Goal: Transaction & Acquisition: Obtain resource

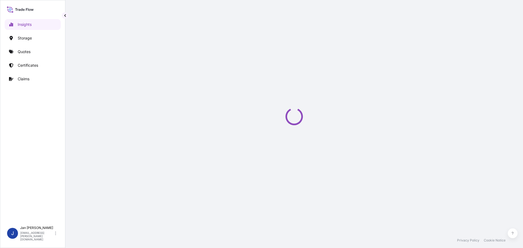
select select "2025"
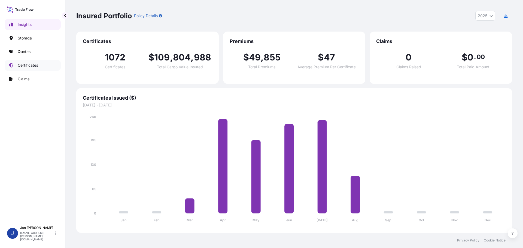
click at [38, 67] on p "Certificates" at bounding box center [28, 65] width 20 height 5
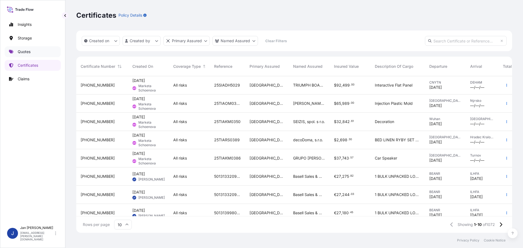
click at [36, 55] on link "Quotes" at bounding box center [33, 51] width 56 height 11
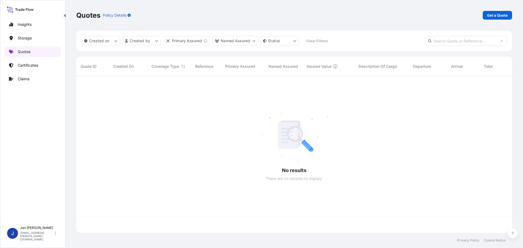
scroll to position [156, 432]
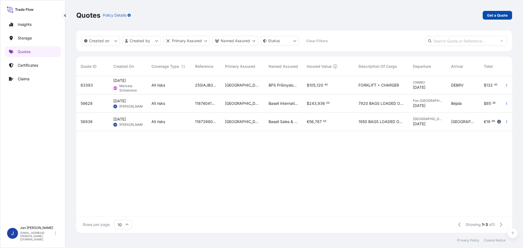
click at [502, 14] on p "Get a Quote" at bounding box center [497, 15] width 21 height 5
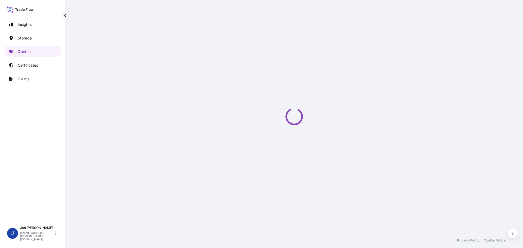
select select "Water"
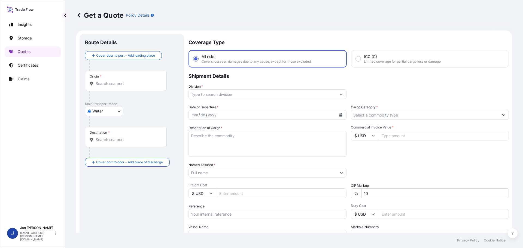
scroll to position [9, 0]
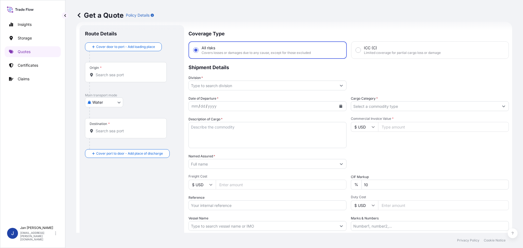
click at [121, 73] on input "Origin *" at bounding box center [128, 74] width 64 height 5
paste input "FOS SUR MER"
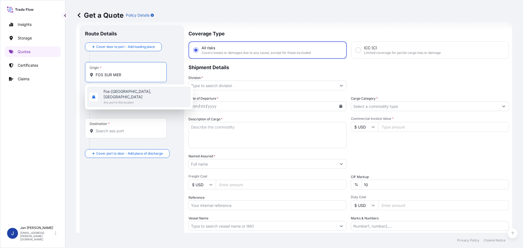
click at [131, 100] on span "Any port in this location" at bounding box center [146, 102] width 85 height 5
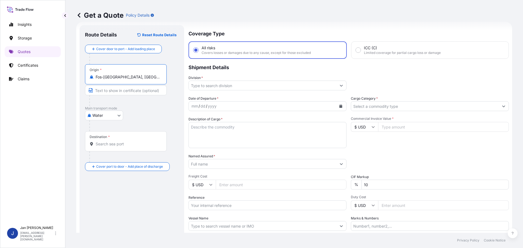
type input "Fos-[GEOGRAPHIC_DATA], [GEOGRAPHIC_DATA]"
click at [120, 143] on input "Destination *" at bounding box center [128, 143] width 64 height 5
paste input "BEJAIA, [GEOGRAPHIC_DATA]"
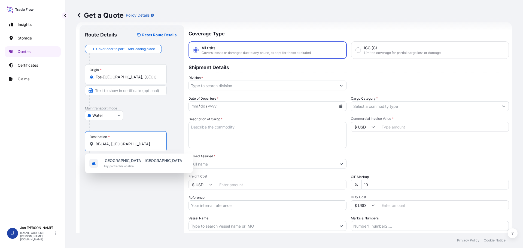
click at [125, 158] on span "[GEOGRAPHIC_DATA], [GEOGRAPHIC_DATA]" at bounding box center [144, 160] width 80 height 5
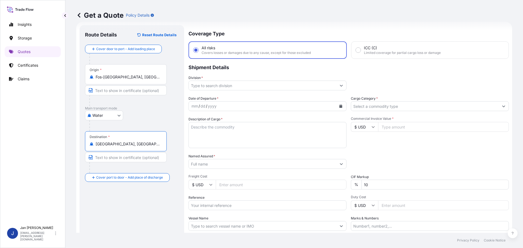
type input "[GEOGRAPHIC_DATA], [GEOGRAPHIC_DATA]"
click at [247, 83] on input "Division *" at bounding box center [263, 86] width 148 height 10
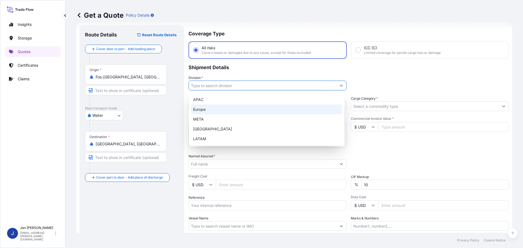
click at [232, 110] on div "Europe" at bounding box center [266, 110] width 151 height 10
type input "Europe"
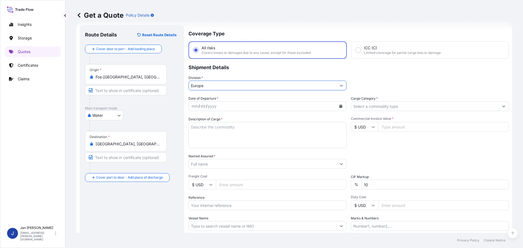
click at [339, 107] on icon "Calendar" at bounding box center [340, 106] width 3 height 3
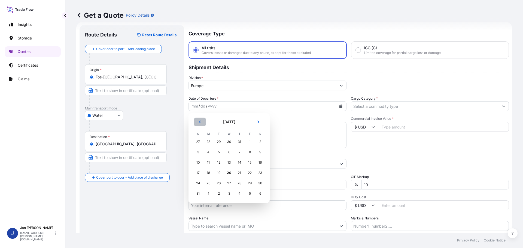
click at [198, 124] on button "Previous" at bounding box center [200, 122] width 12 height 9
click at [237, 183] on div "31" at bounding box center [240, 183] width 10 height 10
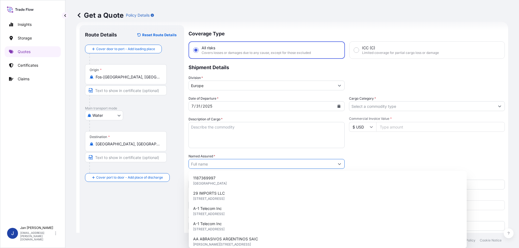
click at [220, 163] on input "Named Assured *" at bounding box center [262, 164] width 146 height 10
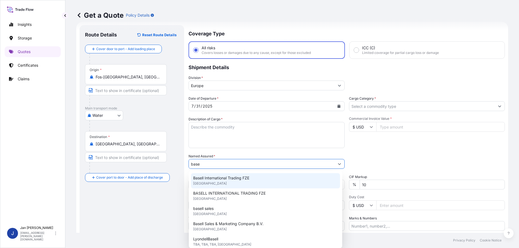
click at [227, 178] on span "Basell International Trading FZE" at bounding box center [221, 177] width 56 height 5
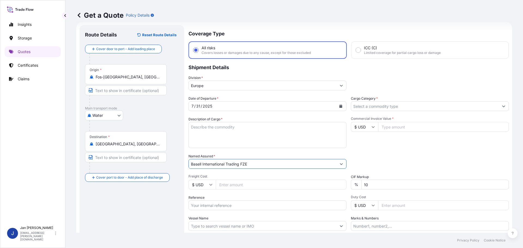
type input "Basell International Trading FZE"
click at [376, 152] on div "Date of Departure * [DATE] Cargo Category * Description of Cargo * Commercial I…" at bounding box center [349, 163] width 320 height 135
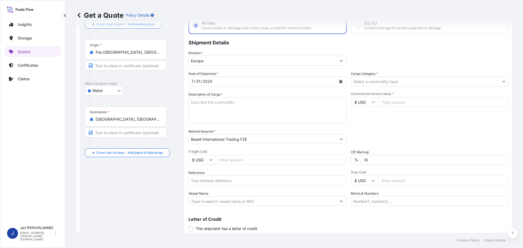
scroll to position [51, 0]
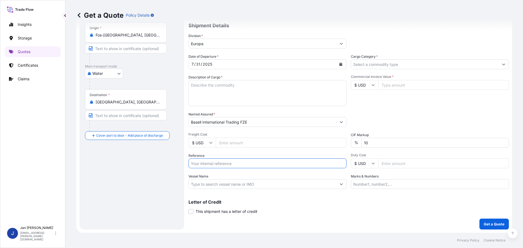
click at [239, 162] on input "Reference" at bounding box center [268, 164] width 158 height 10
paste input "1187415264"
type input "1187415264"
click at [211, 187] on input "Vessel Name" at bounding box center [263, 184] width 148 height 10
paste input "MSC SENA"
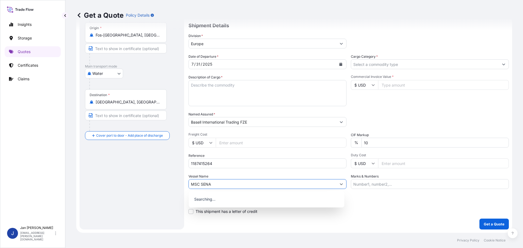
type input "MSC SENA"
click at [249, 176] on div "Vessel Name MSC SENA" at bounding box center [268, 181] width 158 height 15
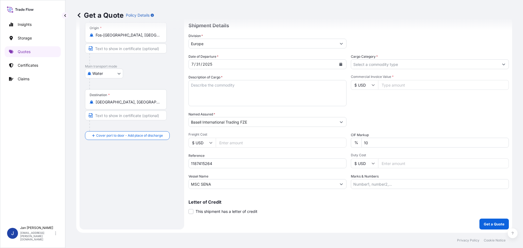
scroll to position [5, 0]
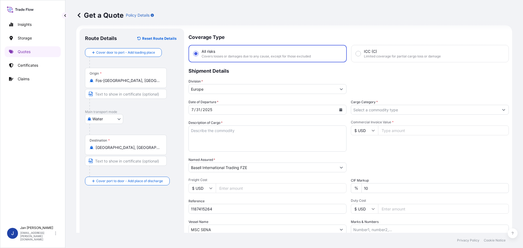
click at [385, 111] on input "Cargo Category *" at bounding box center [425, 110] width 148 height 10
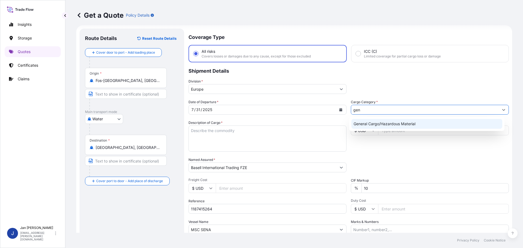
click at [387, 121] on div "General Cargo/Hazardous Material" at bounding box center [426, 124] width 151 height 10
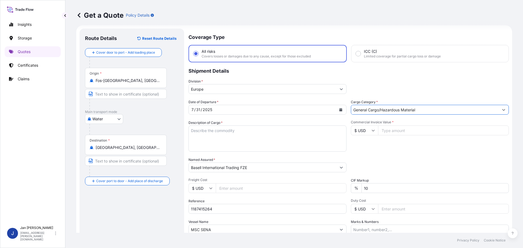
type input "General Cargo/Hazardous Material"
click at [396, 90] on div "Division * [GEOGRAPHIC_DATA]" at bounding box center [349, 86] width 320 height 15
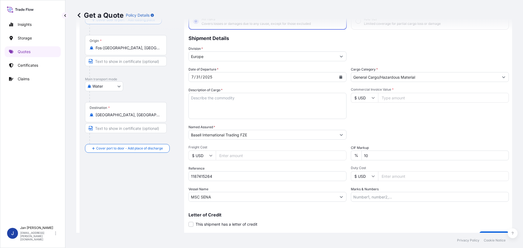
scroll to position [51, 0]
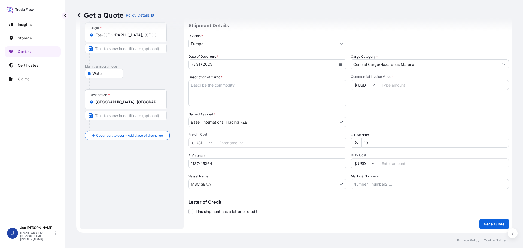
click at [243, 189] on div "MSC SENA" at bounding box center [268, 184] width 158 height 10
click at [245, 183] on input "MSC SENA" at bounding box center [263, 184] width 148 height 10
paste input "5013162192"
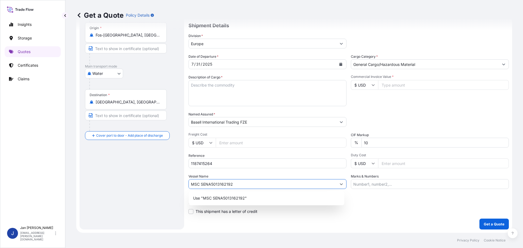
type input "MSC SENA"
click at [236, 164] on input "1187415264" at bounding box center [268, 164] width 158 height 10
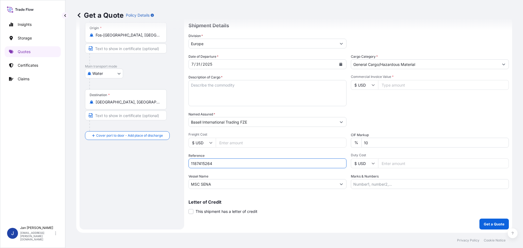
paste input "5013162192"
click at [309, 173] on div "Date of Departure * [DATE] Cargo Category * General Cargo/Hazardous Material De…" at bounding box center [349, 121] width 320 height 135
click at [310, 168] on input "1187415264 5013162192" at bounding box center [268, 164] width 158 height 10
paste input "5013142985"
click at [281, 164] on input "1187415264 5013162192 5013142985" at bounding box center [268, 164] width 158 height 10
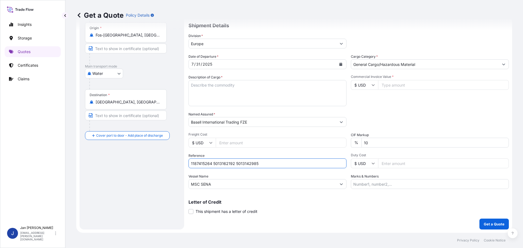
paste input "304231610"
type input "1187415264 5013162192 5013142985 304231610"
click at [218, 89] on textarea "Description of Cargo *" at bounding box center [268, 93] width 158 height 26
paste textarea "POLYETHYLENE 2970 BAGS LOADED ONTO 54 PALLETS LOADED INTO 3 40' HIGH CUBE CONTA…"
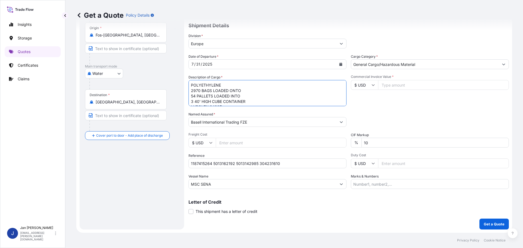
scroll to position [9, 0]
type textarea "POLYETHYLENE 2970 BAGS LOADED ONTO 54 PALLETS LOADED INTO 3 40' HIGH CUBE CONTA…"
click at [429, 87] on input "Commercial Invoice Value *" at bounding box center [443, 85] width 131 height 10
type input "76774.96"
click at [471, 100] on div "Commercial Invoice Value * $ USD 76774.96" at bounding box center [430, 91] width 158 height 32
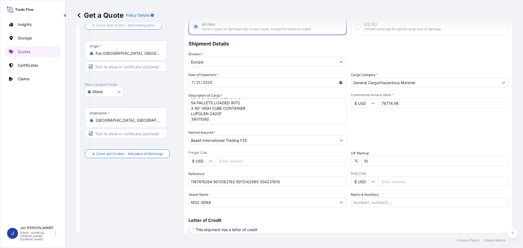
scroll to position [51, 0]
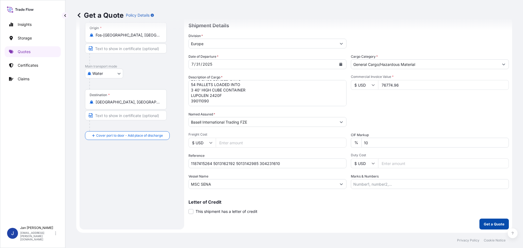
click at [486, 226] on p "Get a Quote" at bounding box center [494, 223] width 21 height 5
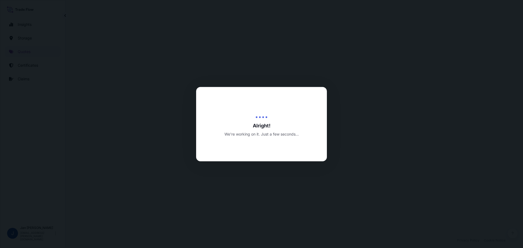
select select "Water"
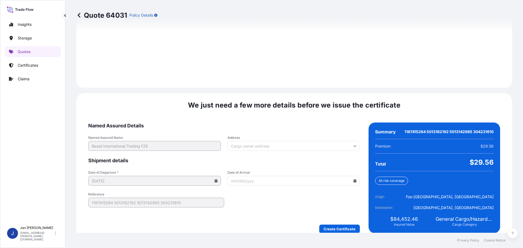
scroll to position [763, 0]
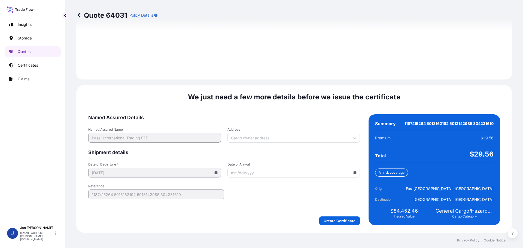
drag, startPoint x: 338, startPoint y: 227, endPoint x: 338, endPoint y: 224, distance: 2.7
click at [338, 227] on div "We just need a few more details before we issue the certificate Named Assured D…" at bounding box center [294, 159] width 436 height 148
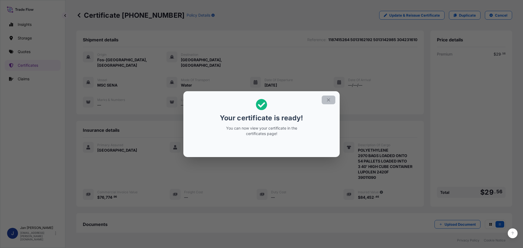
click at [328, 99] on icon "button" at bounding box center [328, 100] width 5 height 5
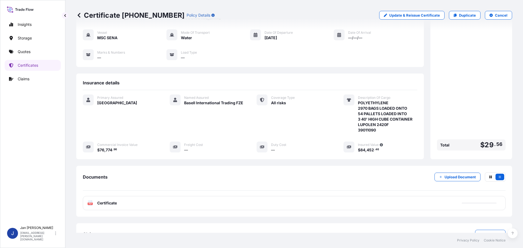
scroll to position [60, 0]
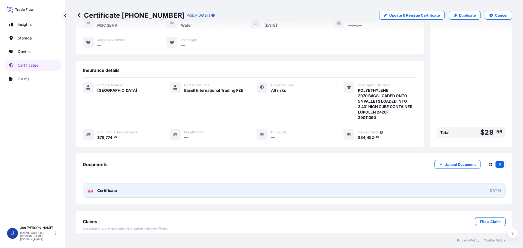
click at [85, 184] on link "PDF Certificate [DATE]" at bounding box center [294, 191] width 423 height 14
